Goal: Task Accomplishment & Management: Manage account settings

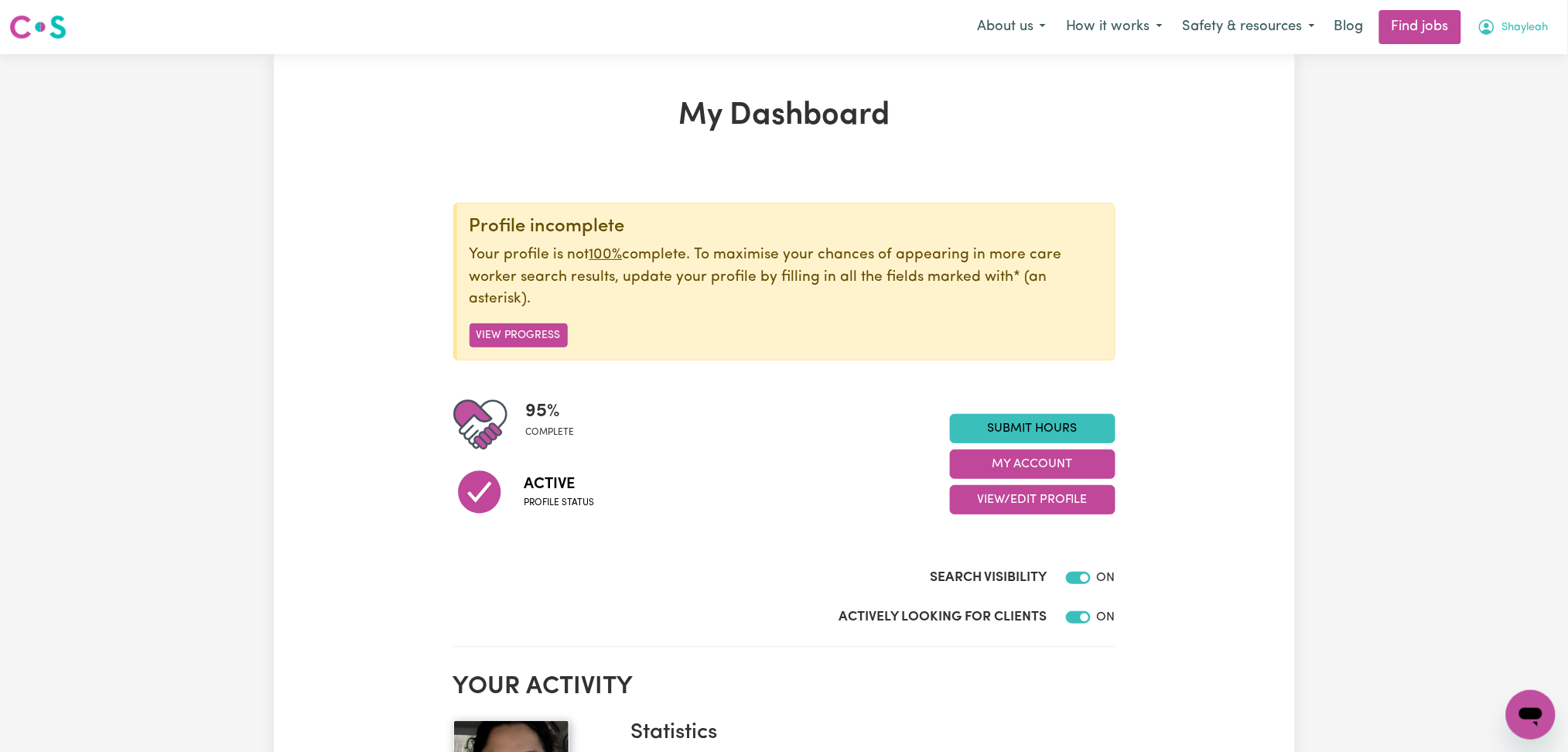
drag, startPoint x: 1537, startPoint y: 18, endPoint x: 1530, endPoint y: 26, distance: 10.6
click at [1535, 19] on button "Shayleah" at bounding box center [1512, 27] width 91 height 32
click at [1493, 89] on link "My Dashboard" at bounding box center [1497, 89] width 122 height 30
click at [1483, 79] on link "My Dashboard" at bounding box center [1497, 89] width 122 height 30
click at [1506, 90] on link "My Dashboard" at bounding box center [1497, 89] width 122 height 30
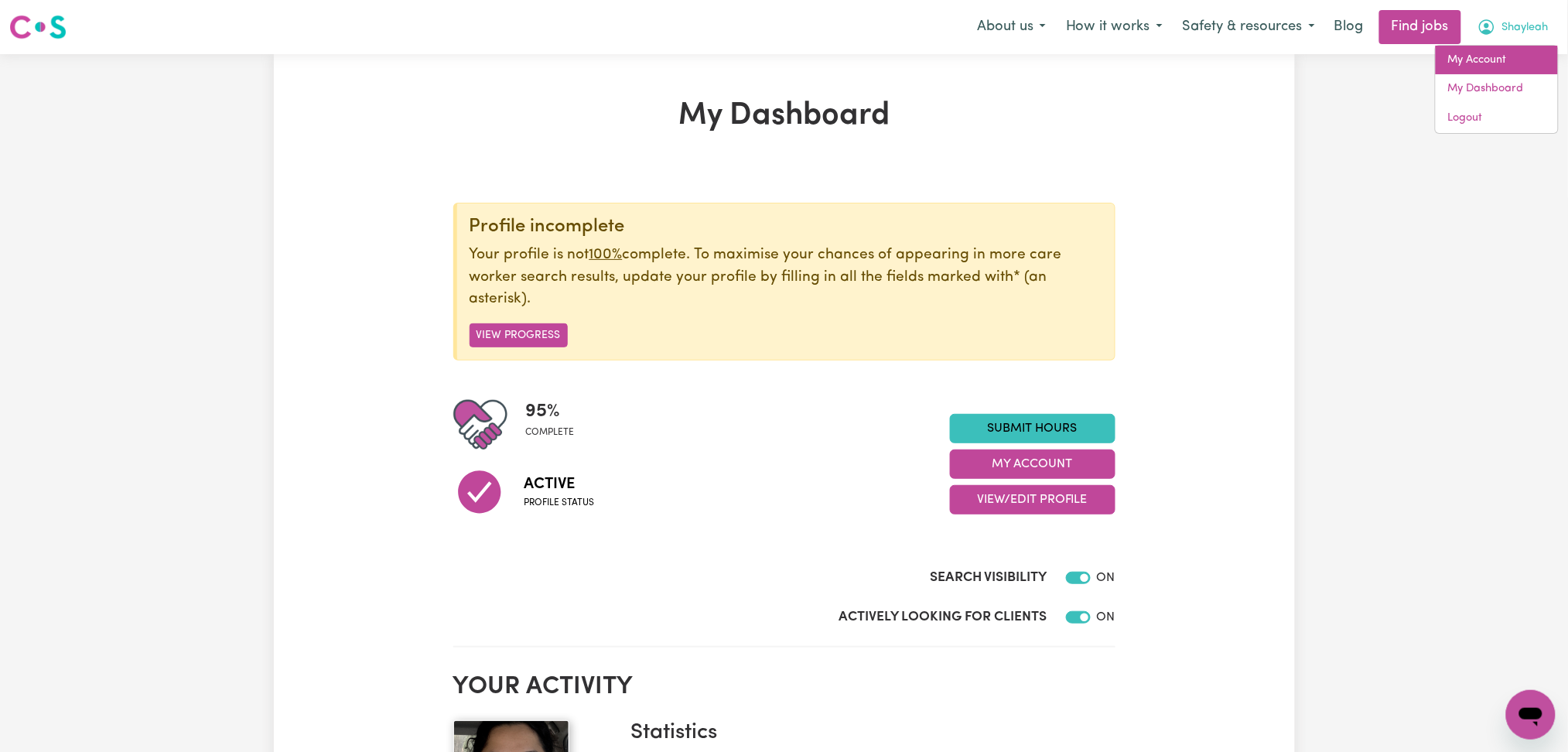
click at [1463, 60] on link "My Account" at bounding box center [1497, 60] width 122 height 30
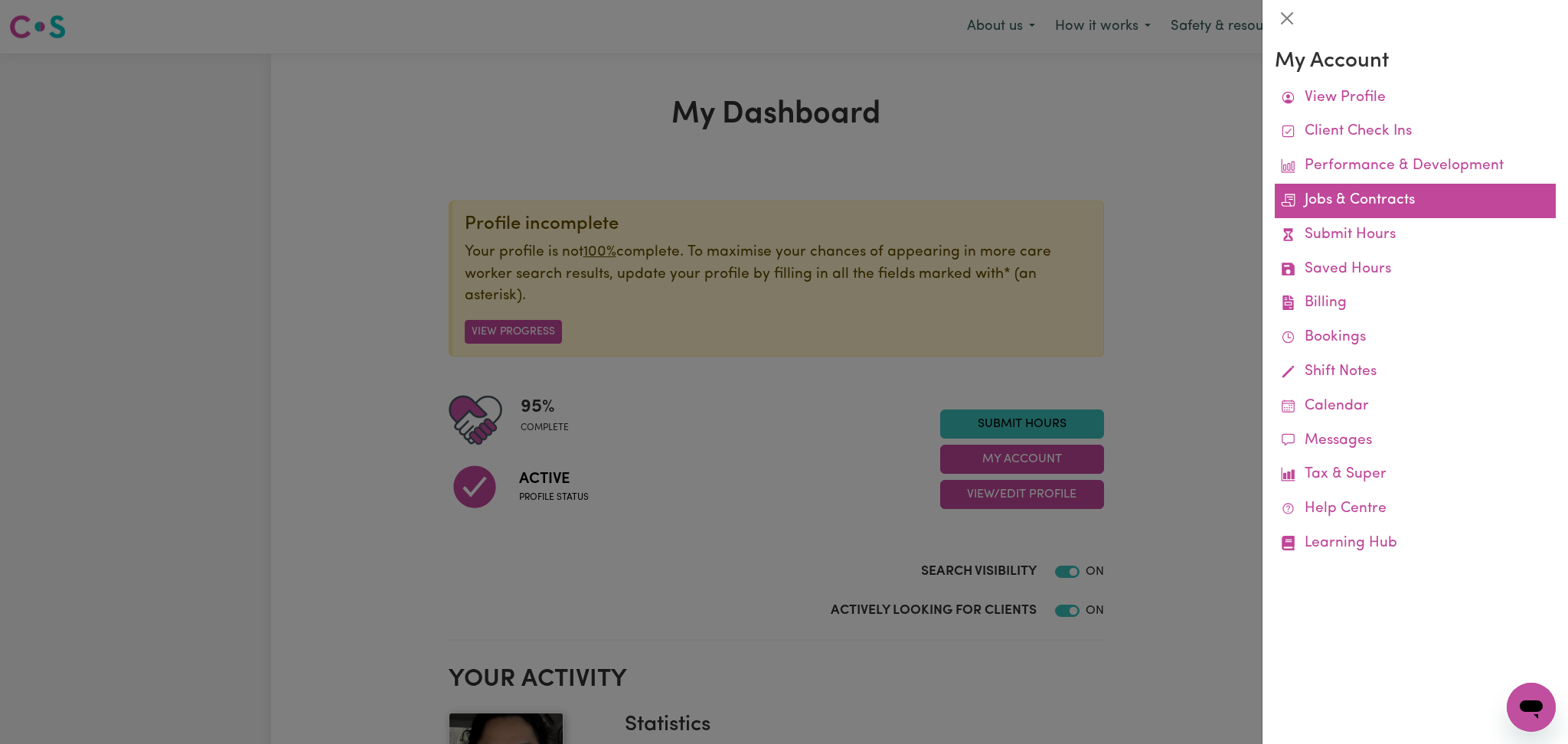
click at [1360, 197] on link "Jobs & Contracts" at bounding box center [1415, 201] width 281 height 34
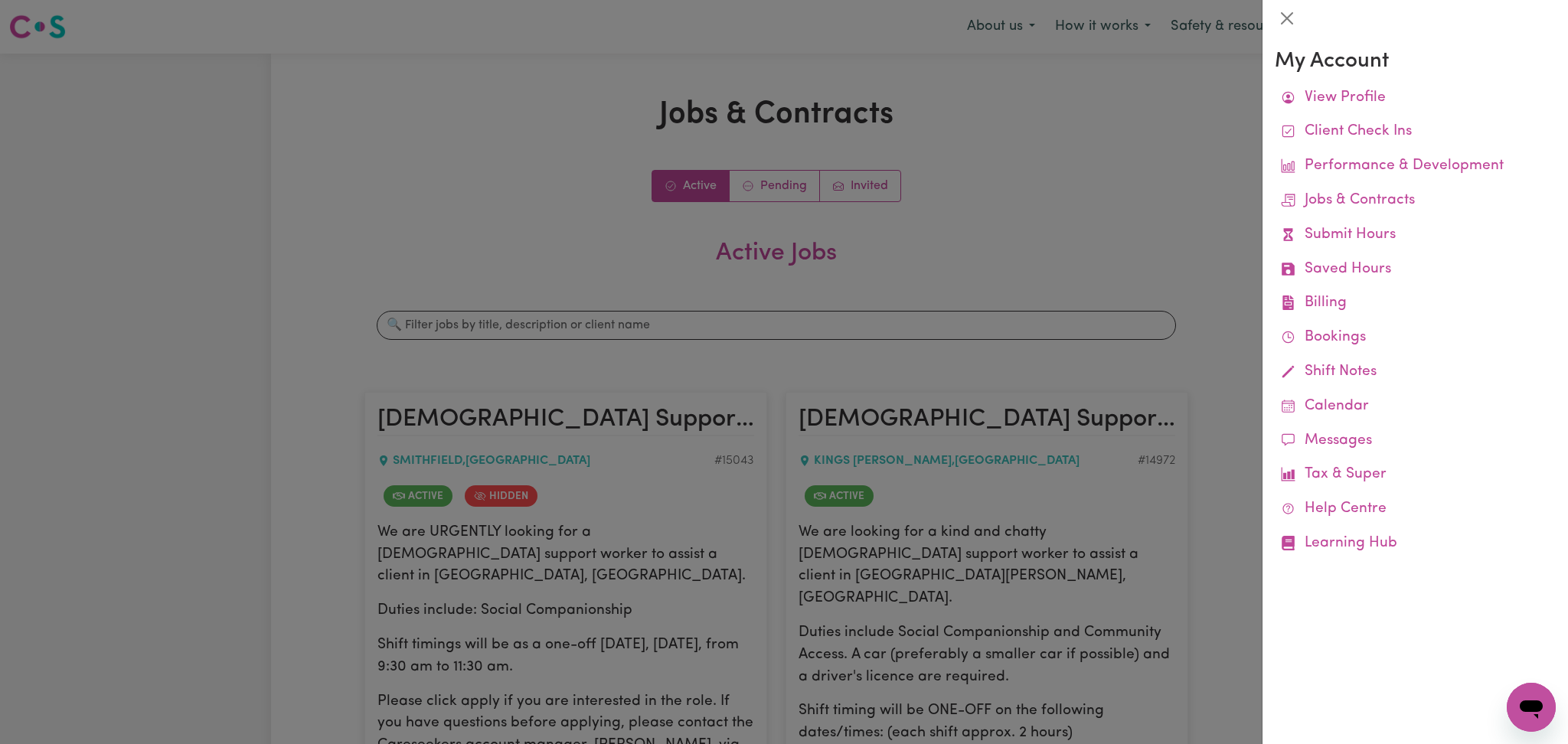
click at [236, 292] on div at bounding box center [784, 372] width 1568 height 744
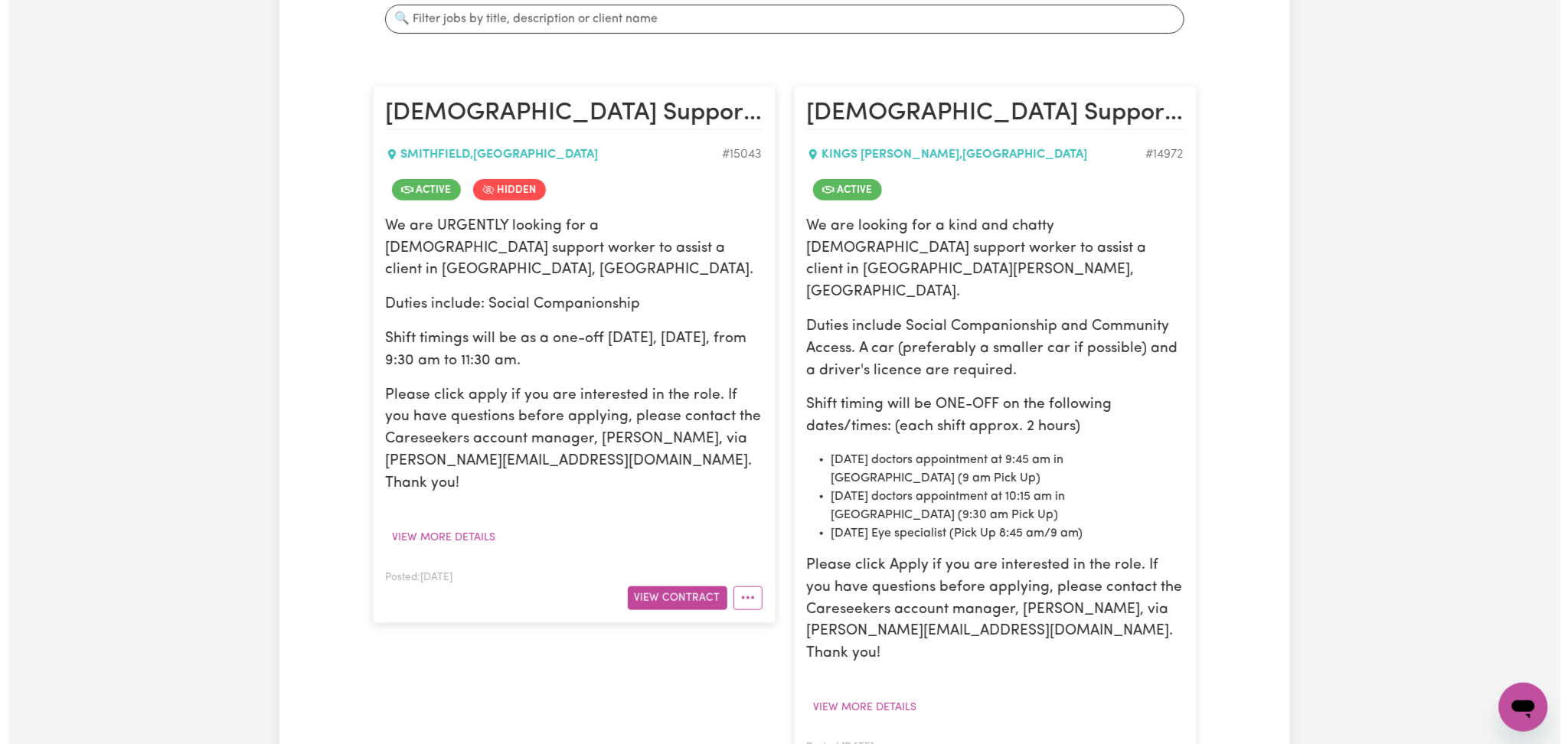
scroll to position [408, 0]
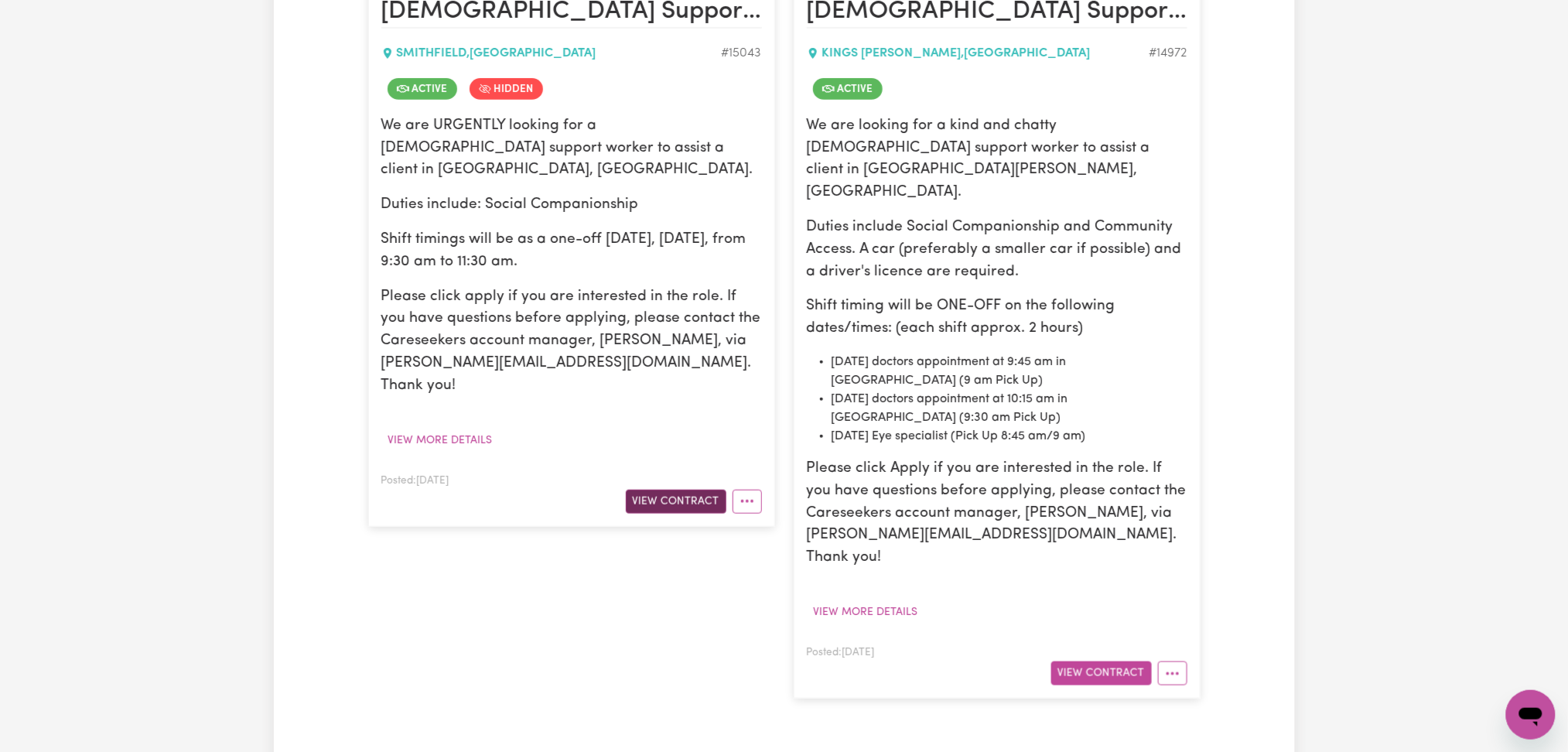
click at [658, 490] on button "View Contract" at bounding box center [676, 502] width 101 height 24
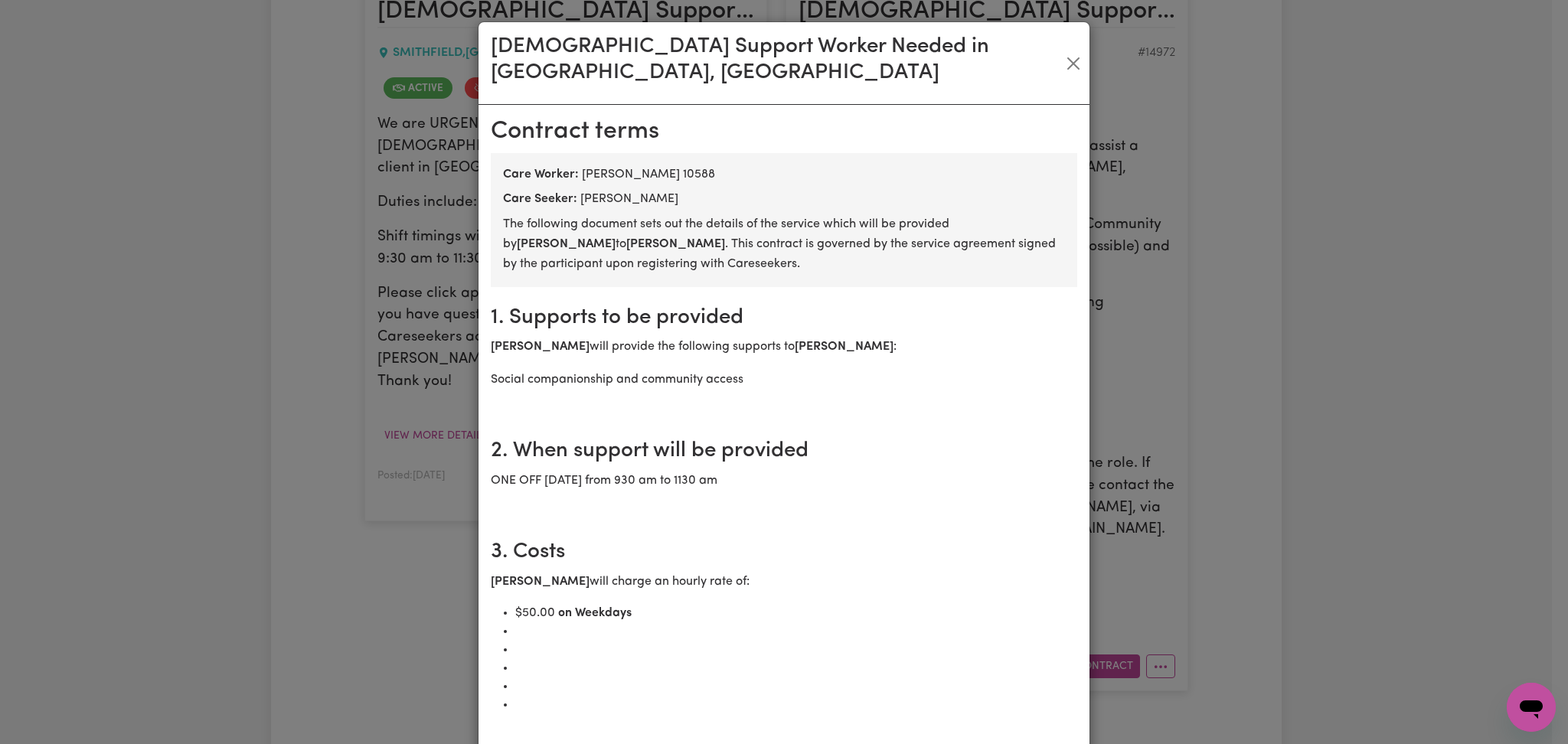
scroll to position [306, 0]
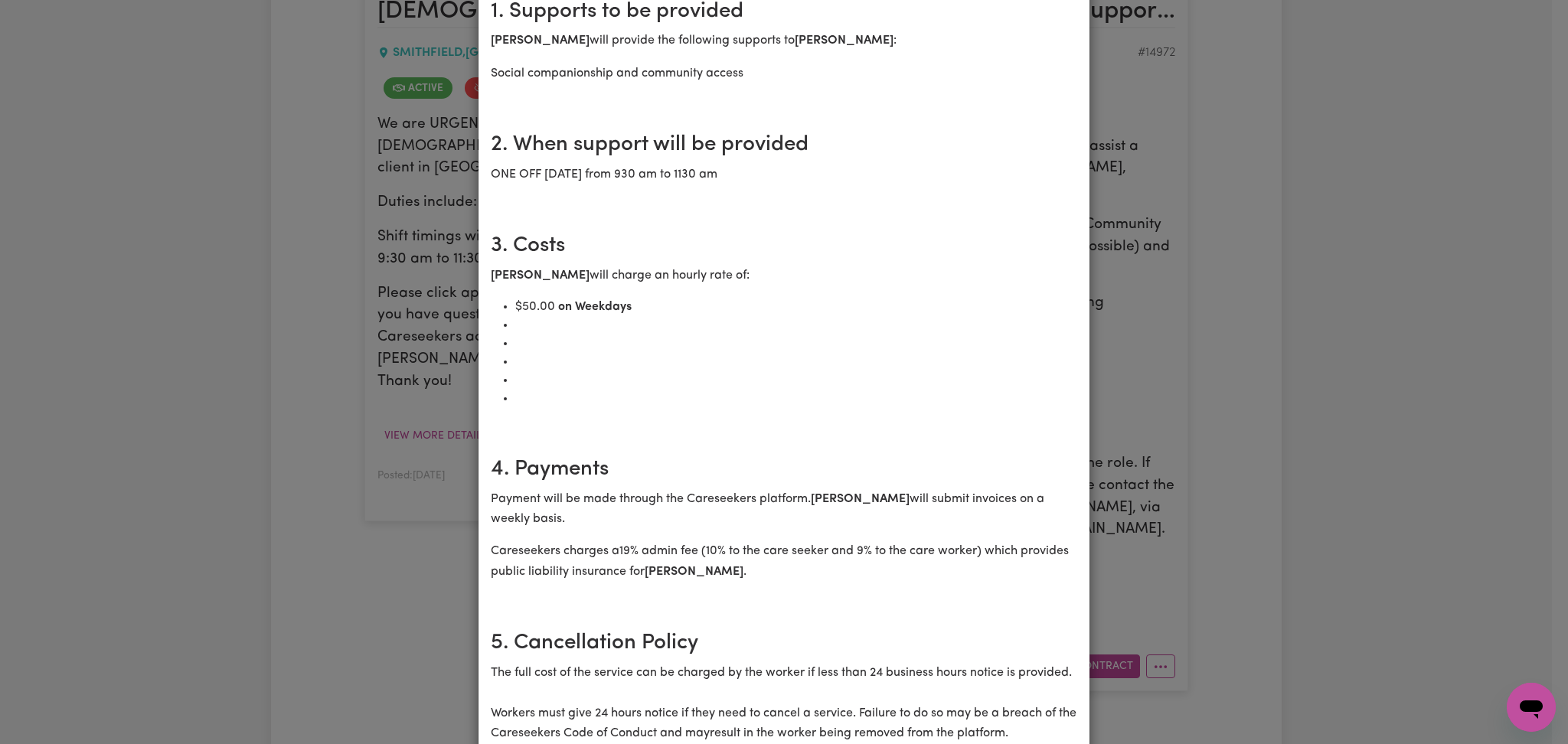
click at [186, 325] on div "[DEMOGRAPHIC_DATA] Support Worker Needed in [GEOGRAPHIC_DATA], [GEOGRAPHIC_DATA…" at bounding box center [784, 372] width 1568 height 744
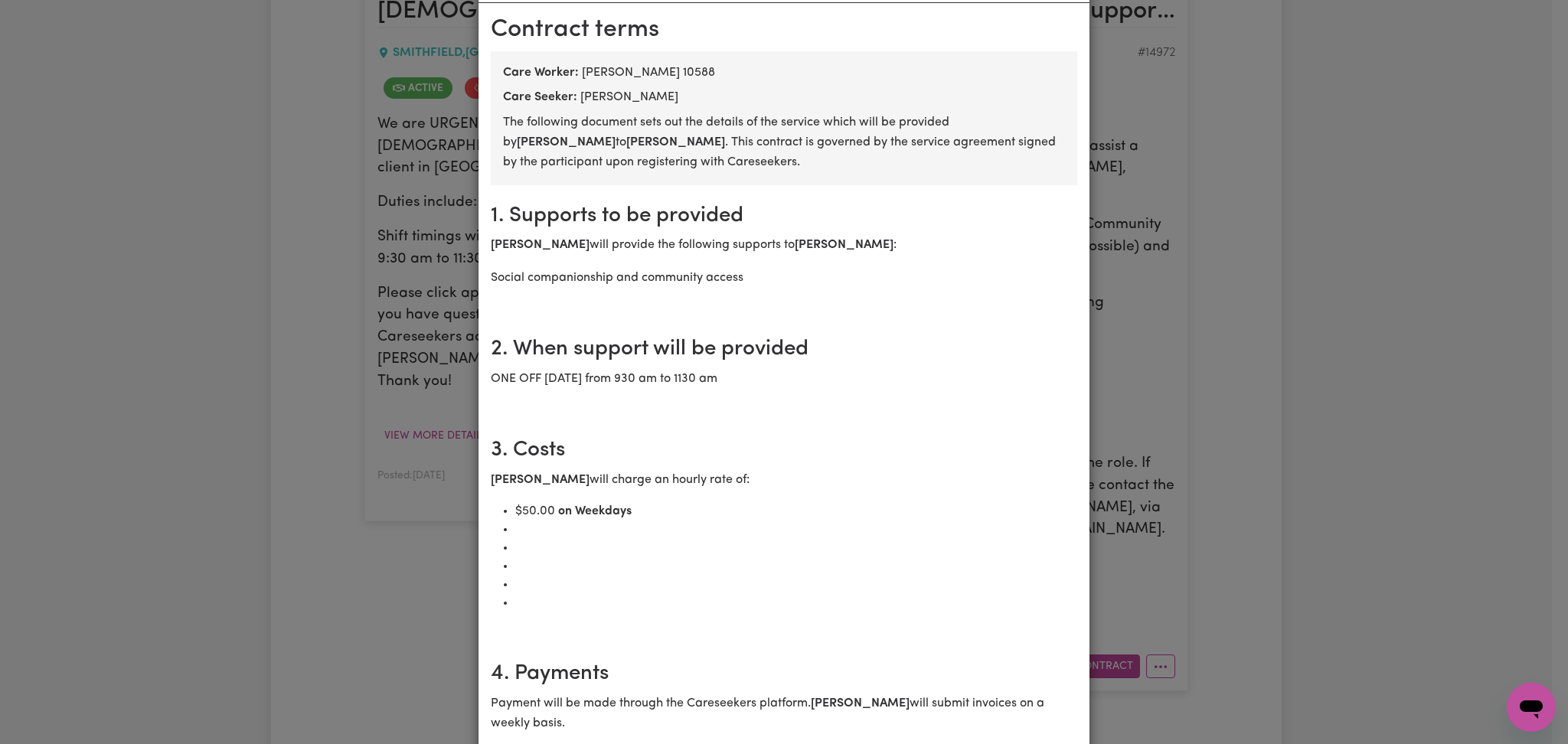
scroll to position [0, 0]
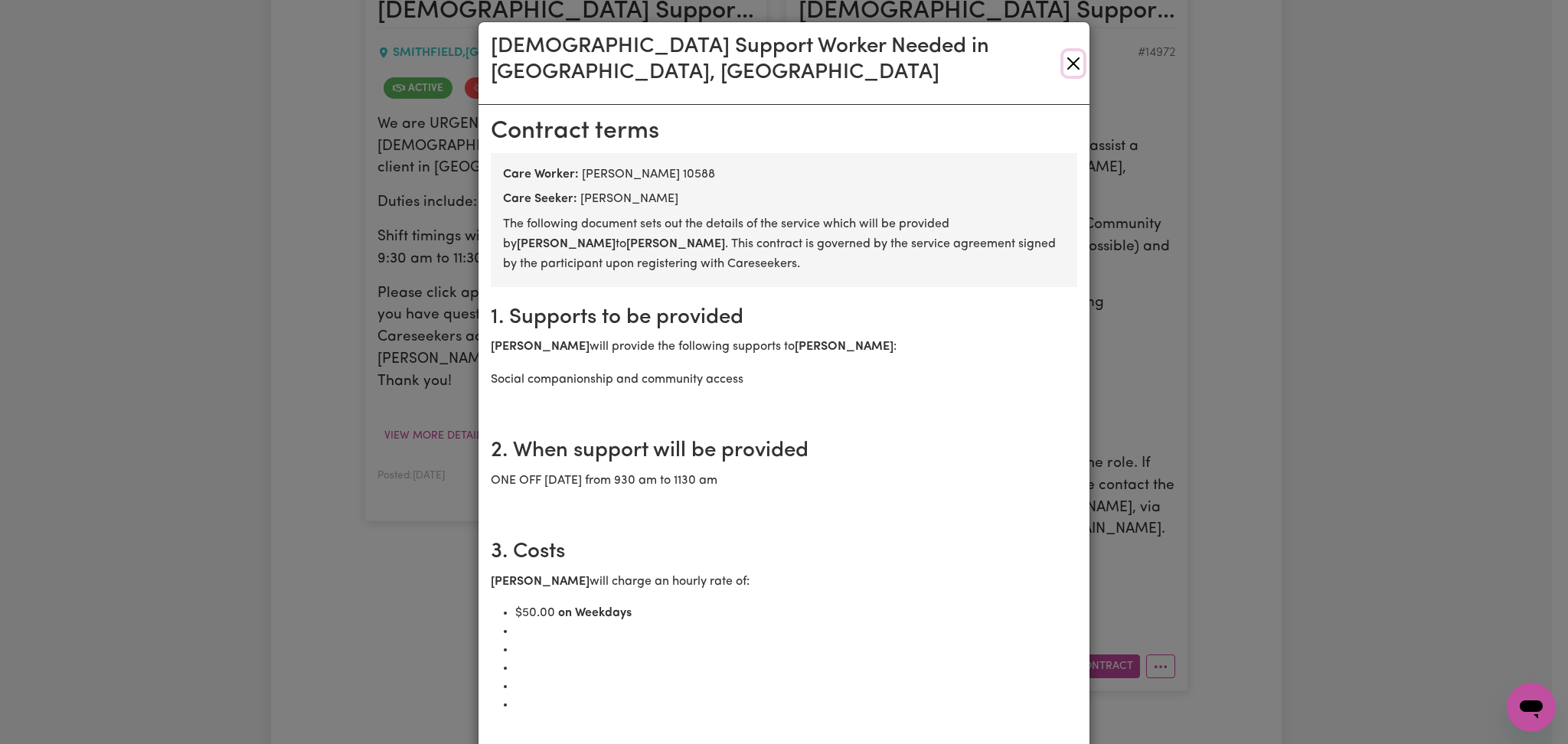
click at [1064, 53] on button "Close" at bounding box center [1073, 63] width 20 height 25
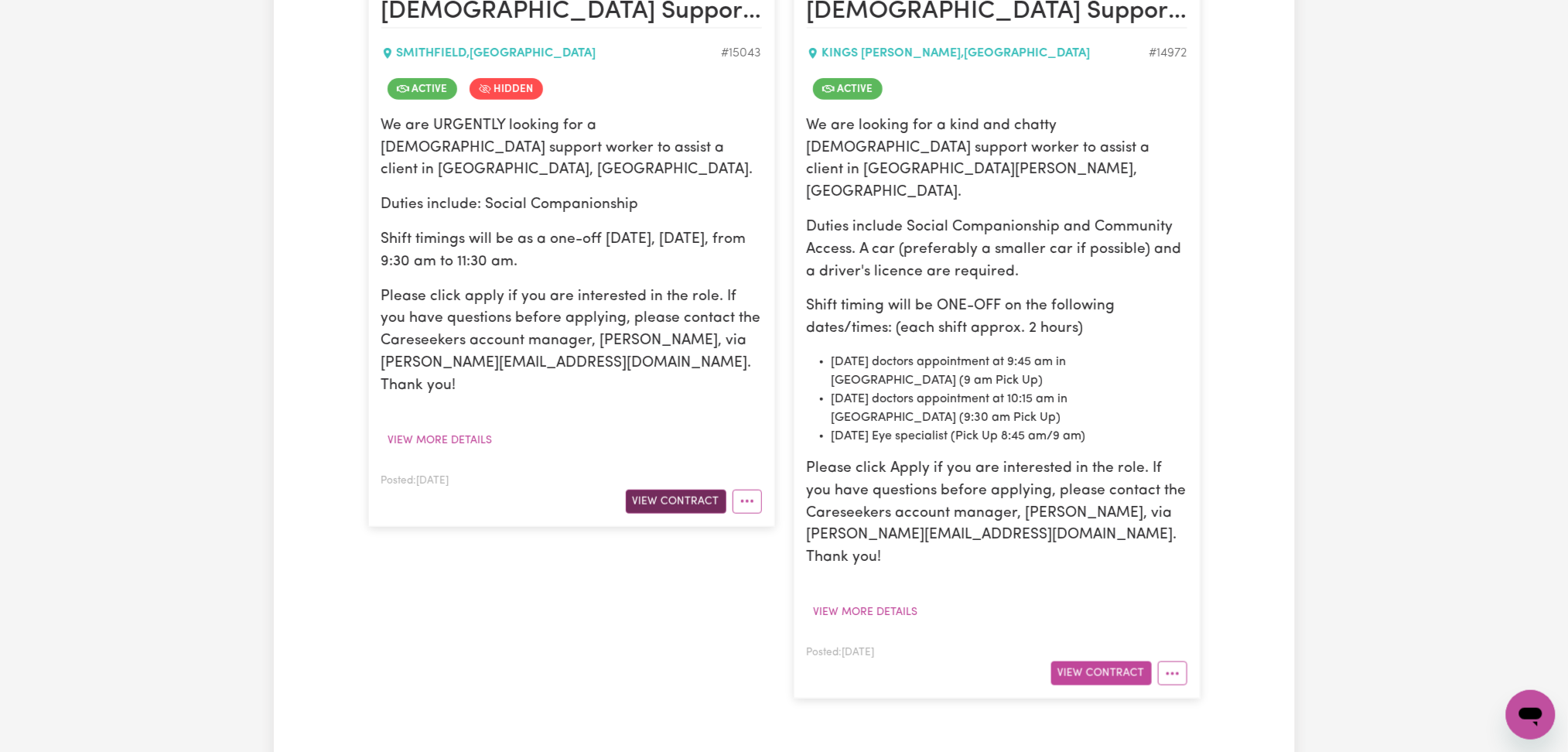
click at [645, 490] on button "View Contract" at bounding box center [676, 502] width 101 height 24
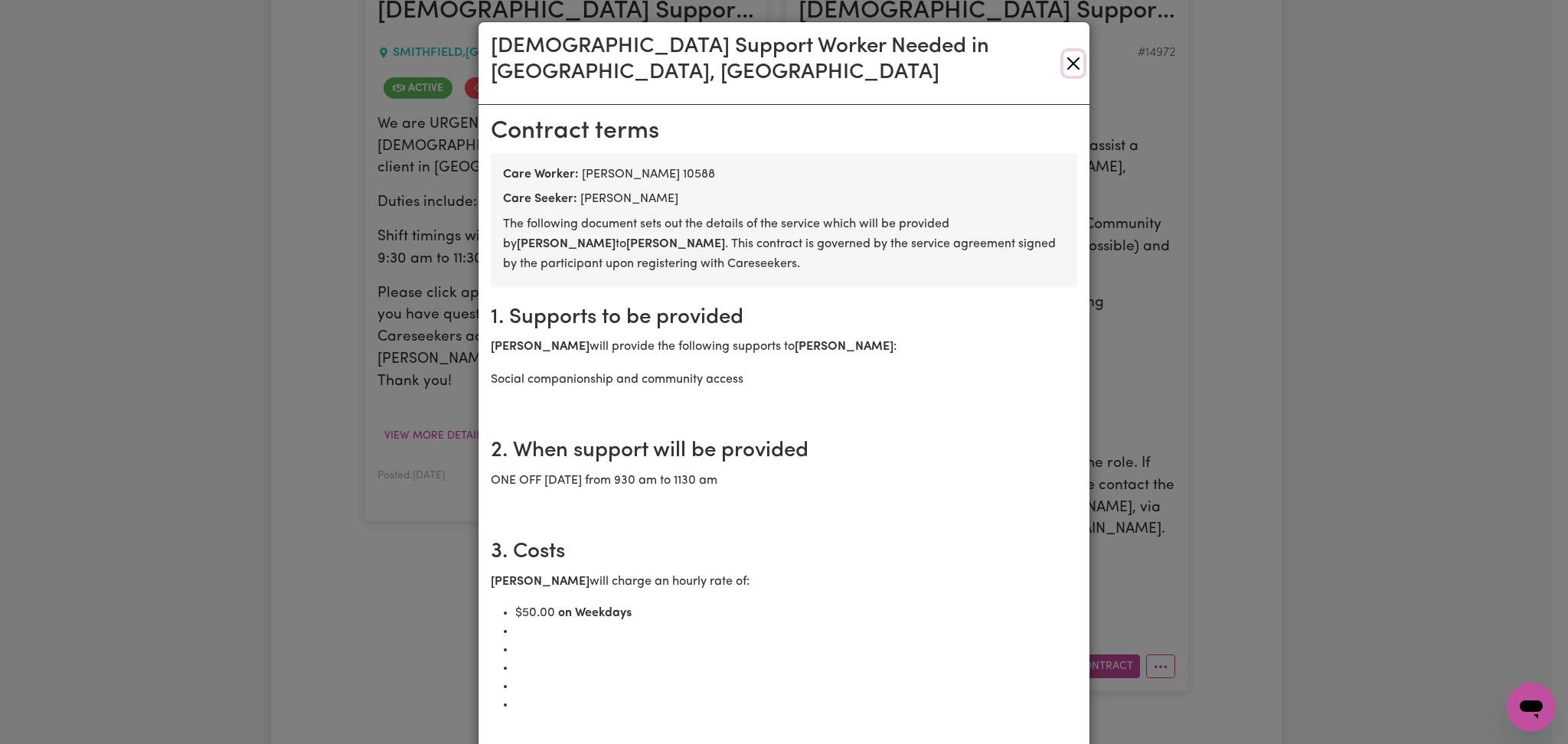
click at [1066, 51] on button "Close" at bounding box center [1073, 63] width 20 height 25
